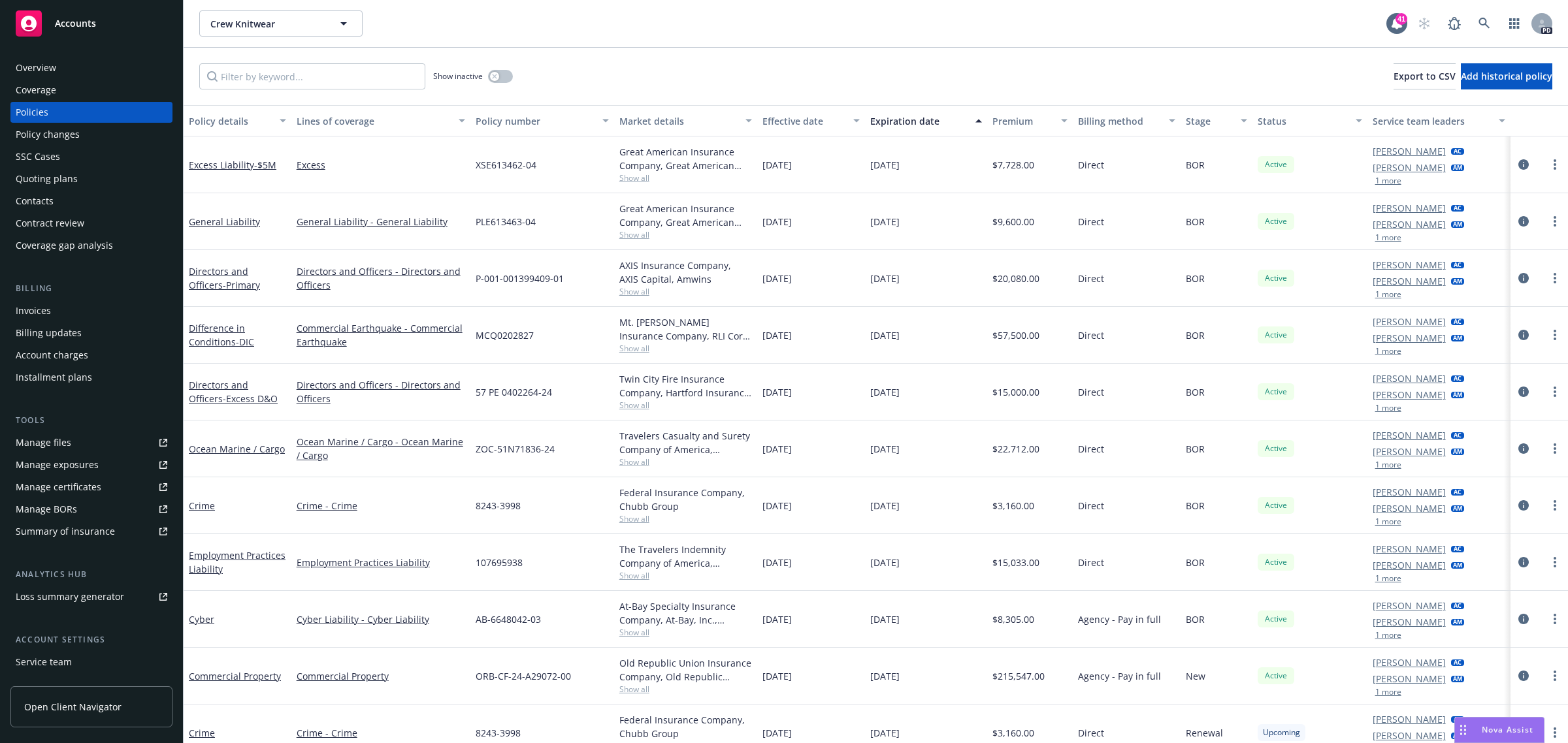
scroll to position [16, 0]
